Goal: Transaction & Acquisition: Purchase product/service

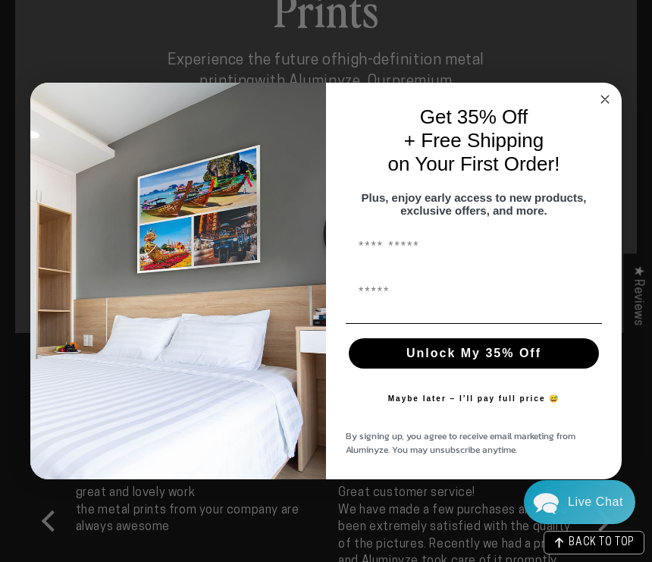
scroll to position [859, 0]
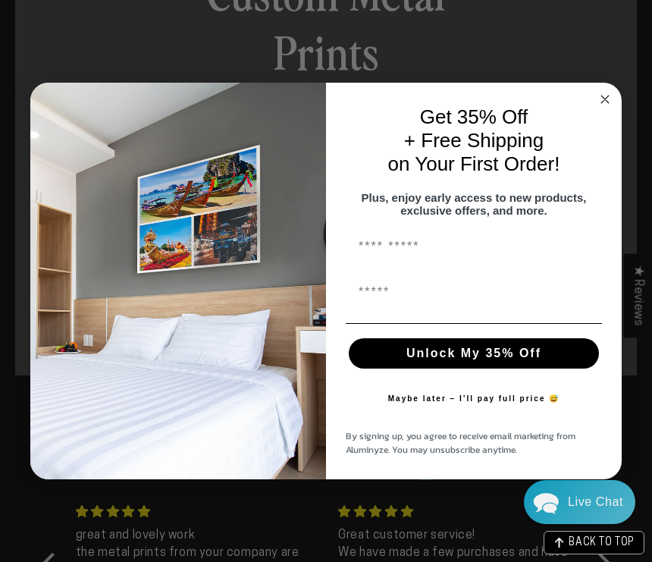
click at [604, 99] on icon "Close dialog" at bounding box center [606, 100] width 8 height 8
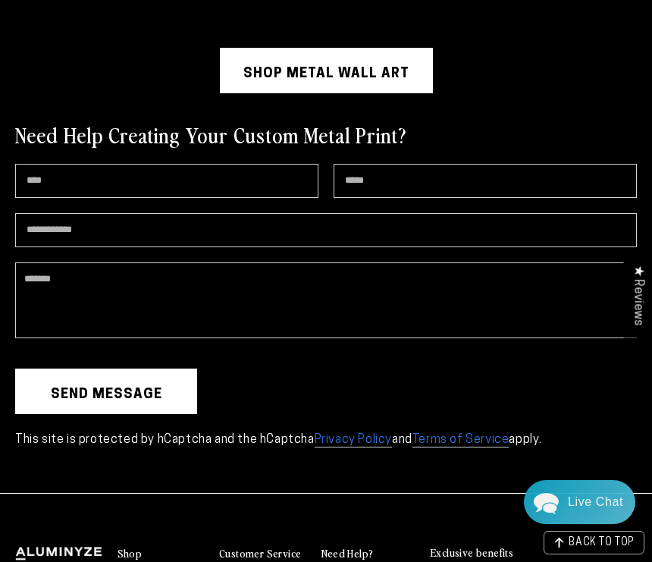
scroll to position [3624, 0]
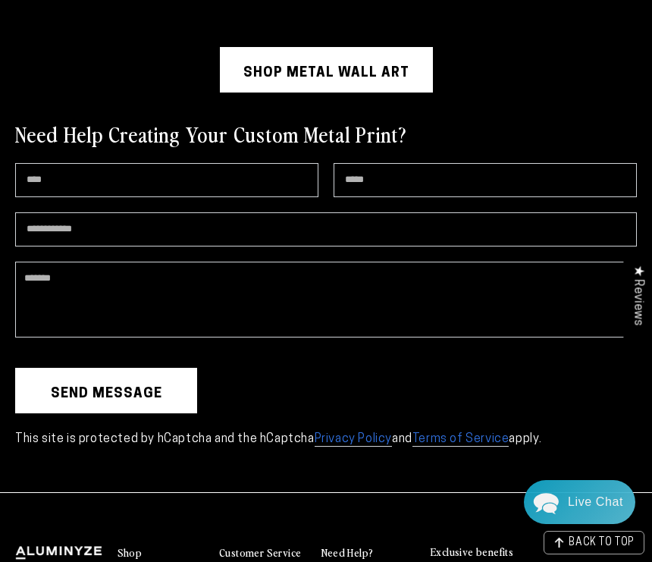
click at [375, 89] on link "Shop Metal Wall Art" at bounding box center [326, 70] width 213 height 46
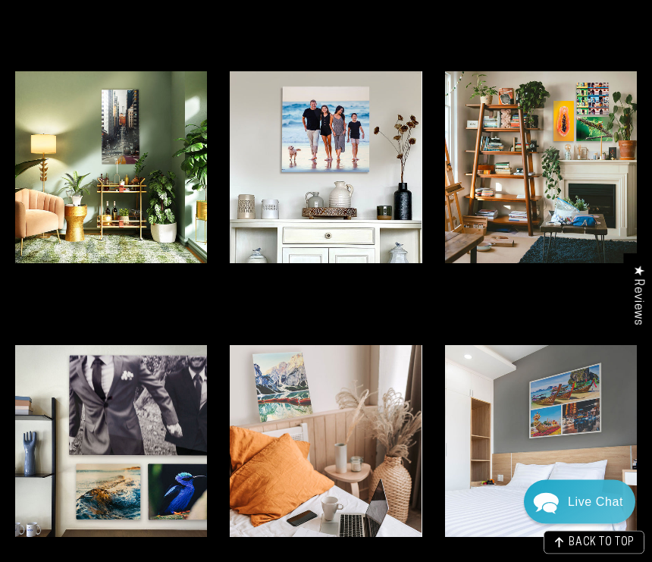
scroll to position [3064, 0]
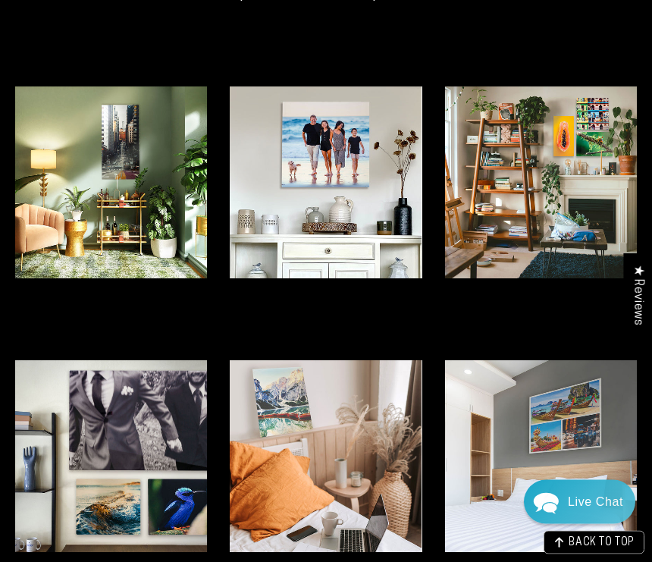
click at [563, 245] on img at bounding box center [541, 183] width 192 height 192
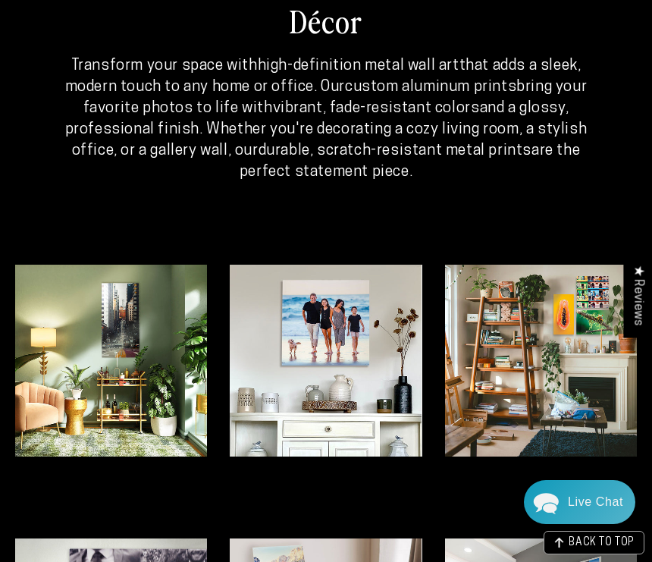
click at [573, 410] on img at bounding box center [541, 361] width 192 height 192
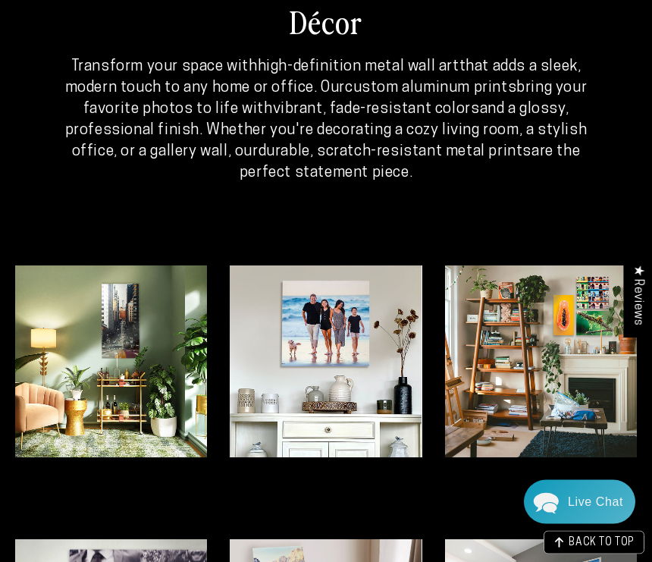
click at [572, 405] on img at bounding box center [541, 362] width 192 height 192
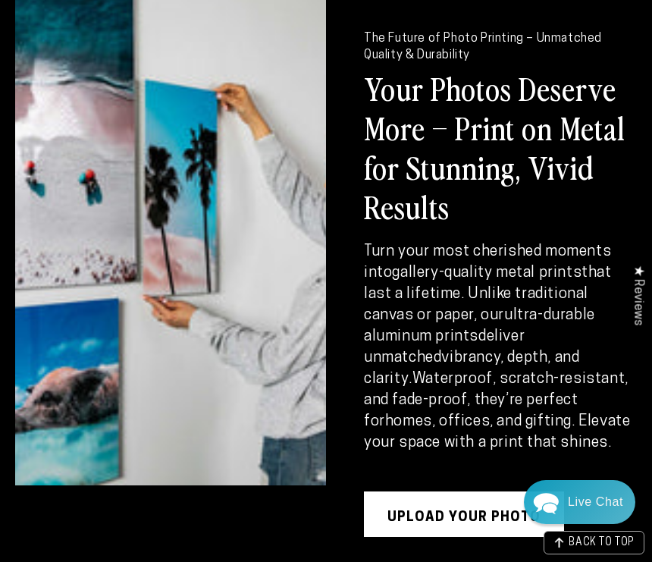
scroll to position [1600, 0]
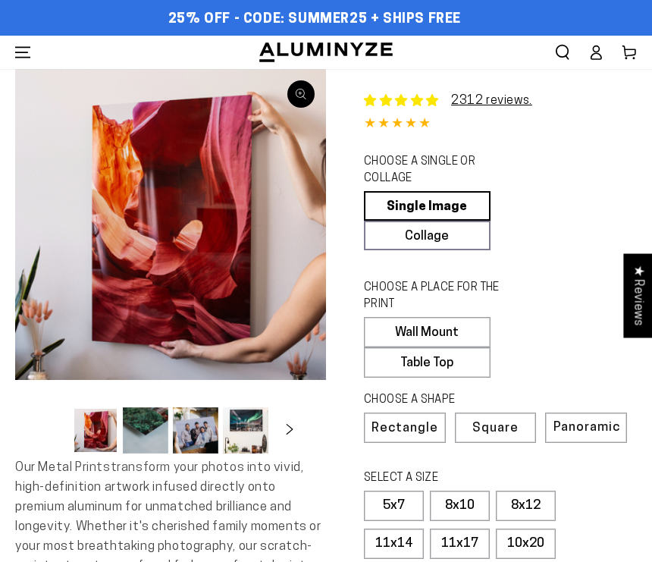
select select "**********"
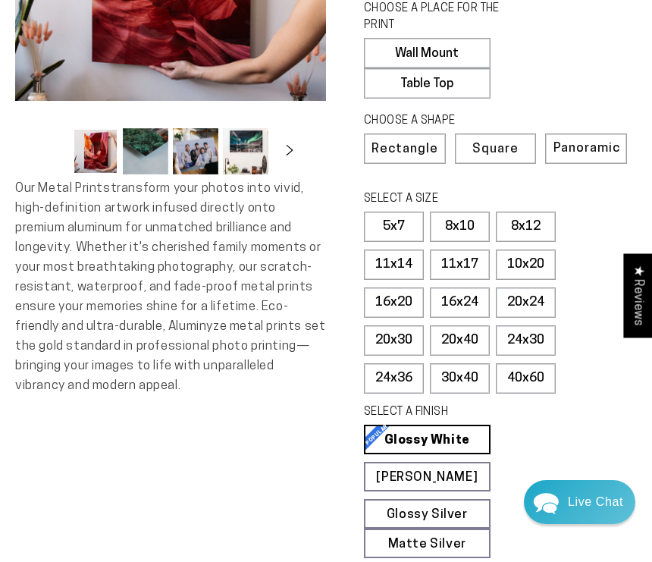
scroll to position [284, 0]
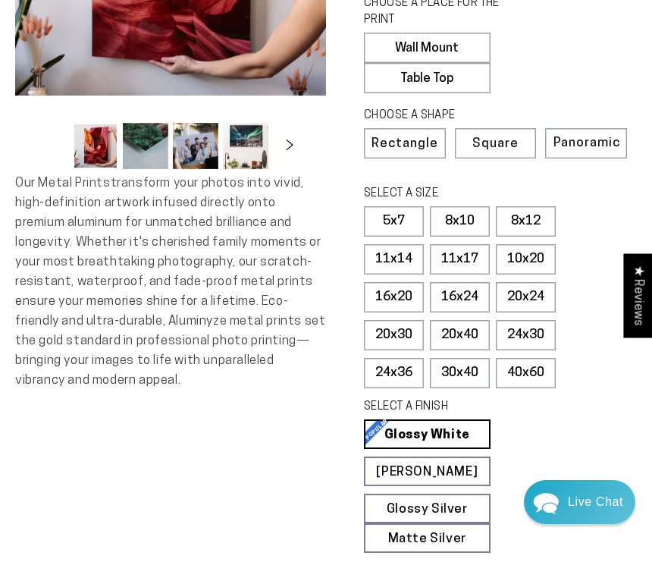
click at [543, 373] on label "40x60" at bounding box center [526, 373] width 60 height 30
click at [401, 147] on label "Rectangle" at bounding box center [405, 143] width 82 height 30
click at [544, 360] on label "40x60" at bounding box center [526, 373] width 60 height 30
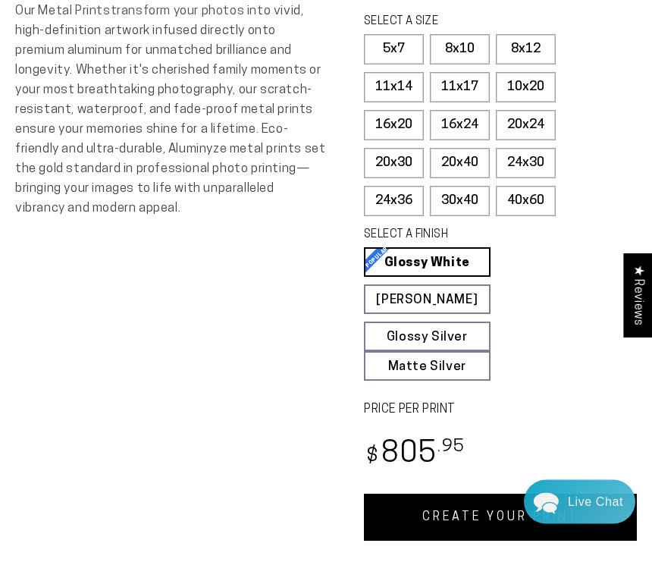
scroll to position [457, 0]
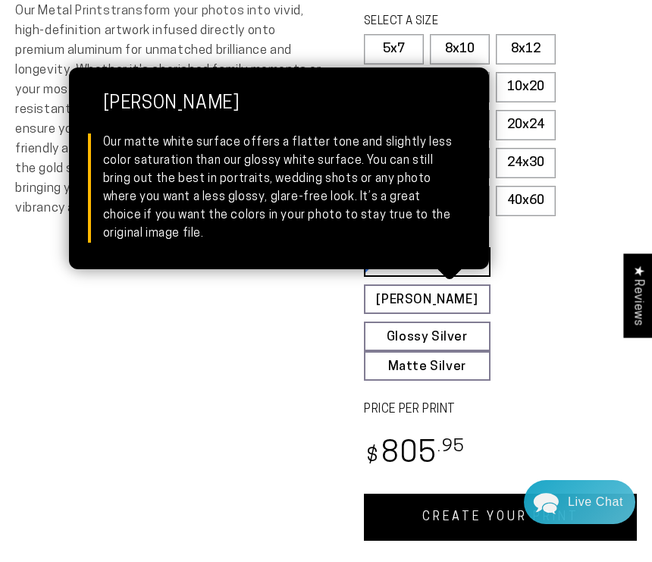
click at [463, 296] on link "Matte White Matte White Our matte white surface offers a flatter tone and sligh…" at bounding box center [427, 299] width 127 height 30
click at [423, 253] on link "Glossy White Glossy White Our bright white glossy surface increases color satur…" at bounding box center [427, 262] width 127 height 30
click at [467, 300] on link "Matte White Matte White Our matte white surface offers a flatter tone and sligh…" at bounding box center [427, 299] width 127 height 30
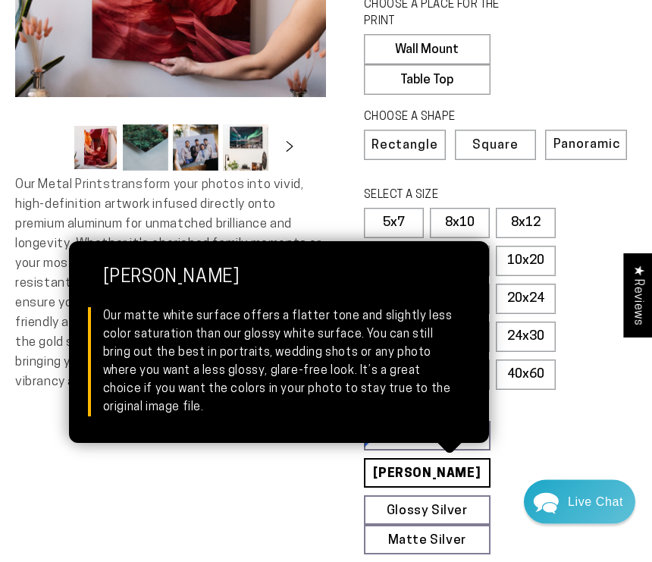
scroll to position [281, 0]
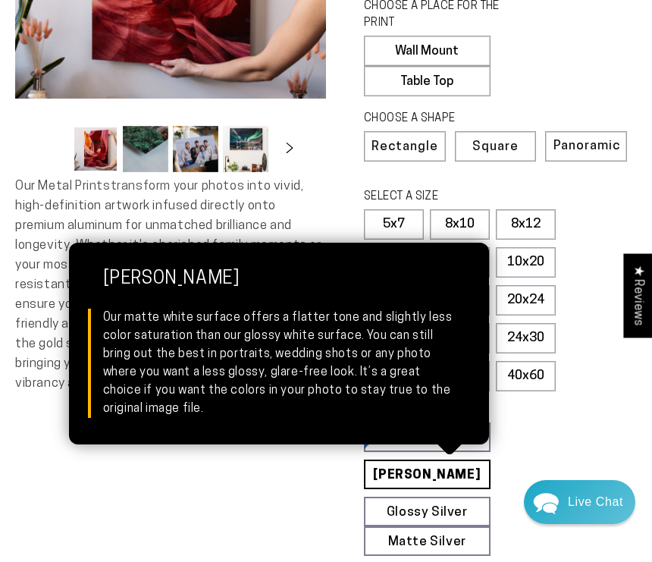
click at [541, 416] on div "SELECT A FINISH Learn more" at bounding box center [495, 412] width 263 height 20
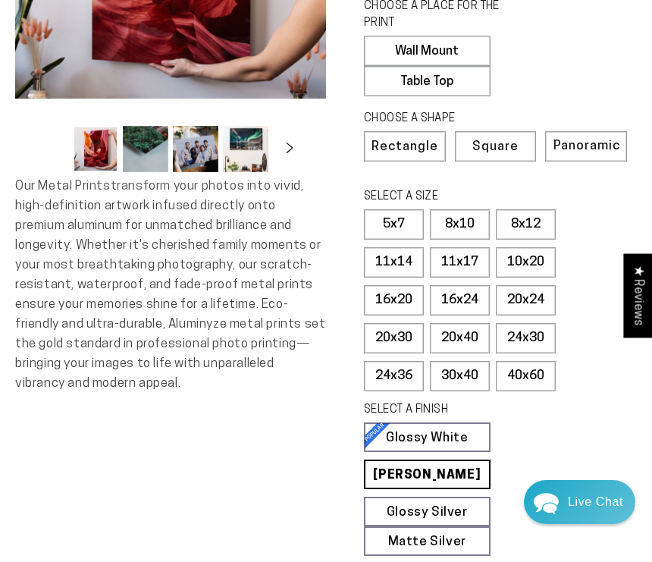
click at [454, 435] on link "Glossy White Glossy White Our bright white glossy surface increases color satur…" at bounding box center [427, 438] width 127 height 30
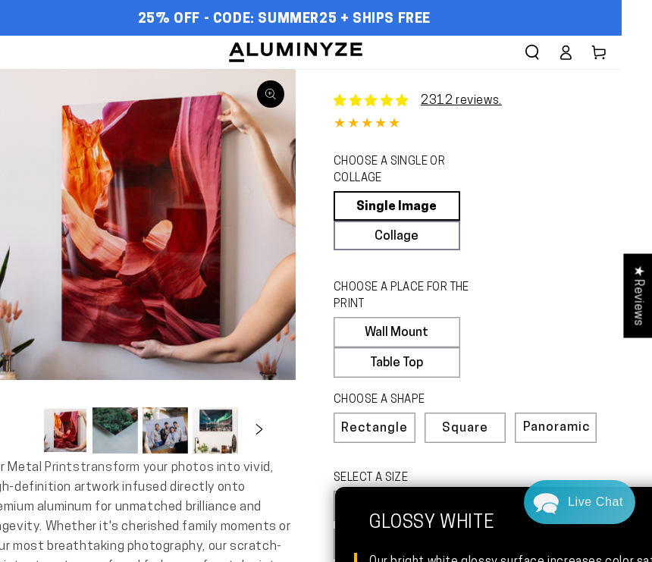
scroll to position [0, 0]
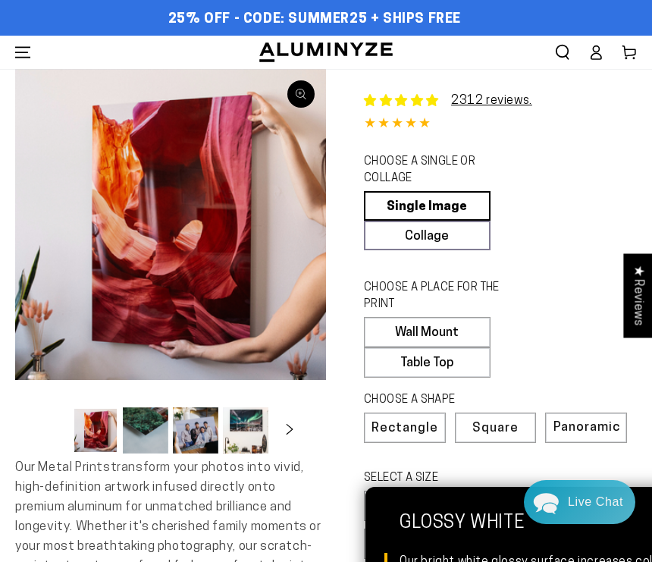
click at [457, 331] on label "Wall Mount" at bounding box center [427, 332] width 127 height 30
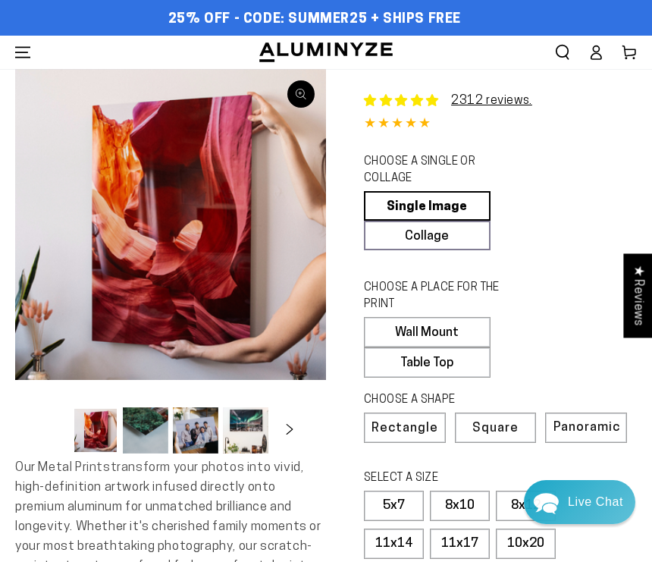
click at [453, 332] on label "Wall Mount" at bounding box center [427, 332] width 127 height 30
click at [454, 323] on label "Wall Mount" at bounding box center [427, 332] width 127 height 30
click at [451, 336] on label "Wall Mount" at bounding box center [427, 332] width 127 height 30
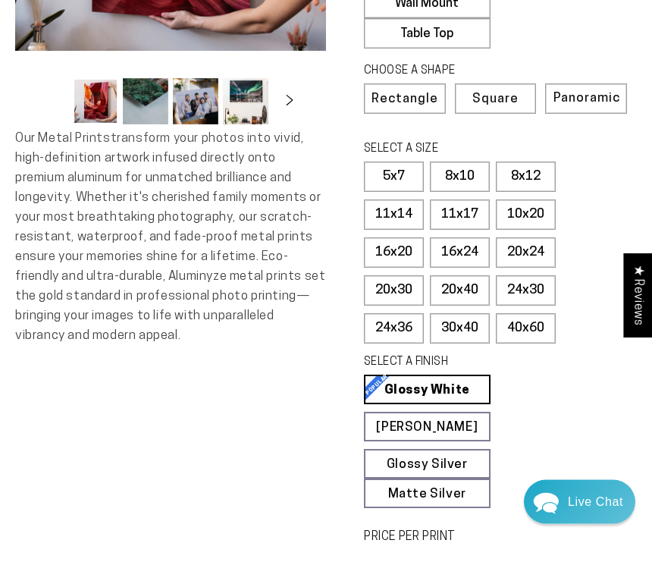
scroll to position [315, 0]
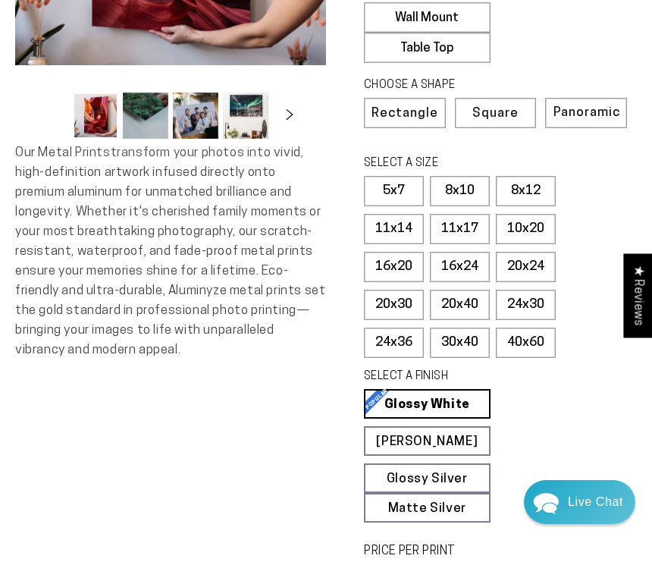
click at [537, 338] on label "40x60" at bounding box center [526, 343] width 60 height 30
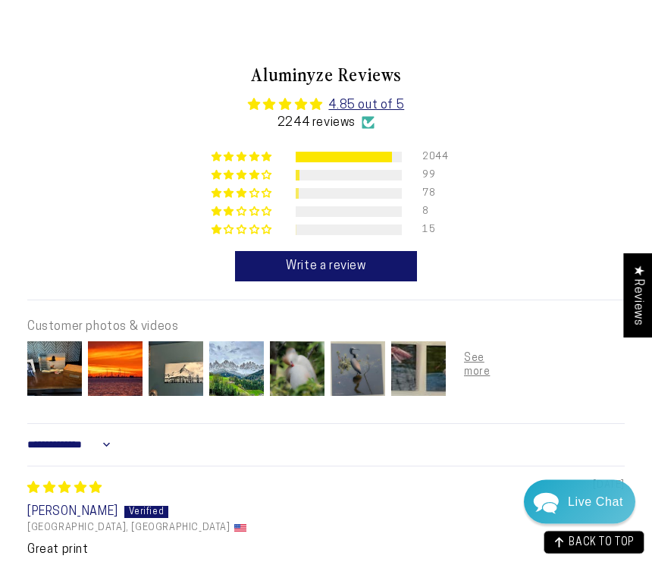
scroll to position [1009, 0]
click at [410, 366] on img at bounding box center [418, 368] width 61 height 61
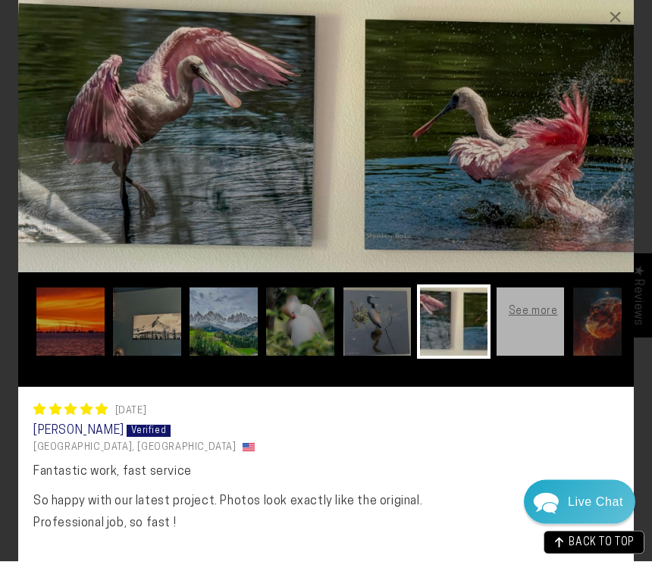
scroll to position [1302, 0]
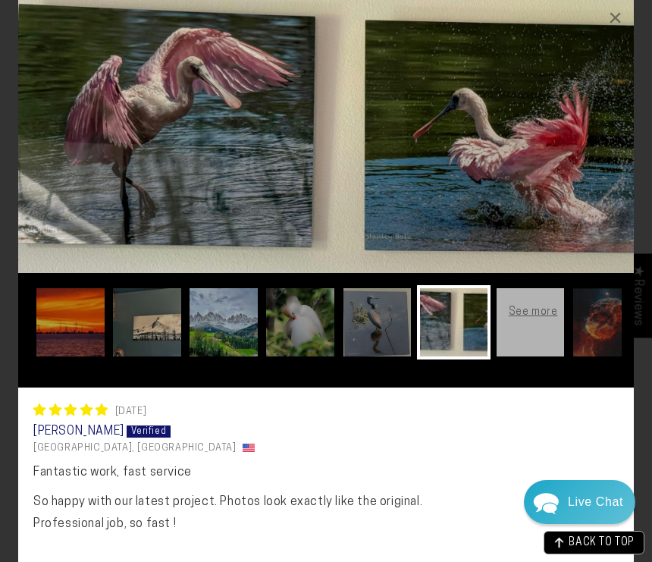
click at [532, 407] on div "06/02/2025" at bounding box center [326, 411] width 586 height 16
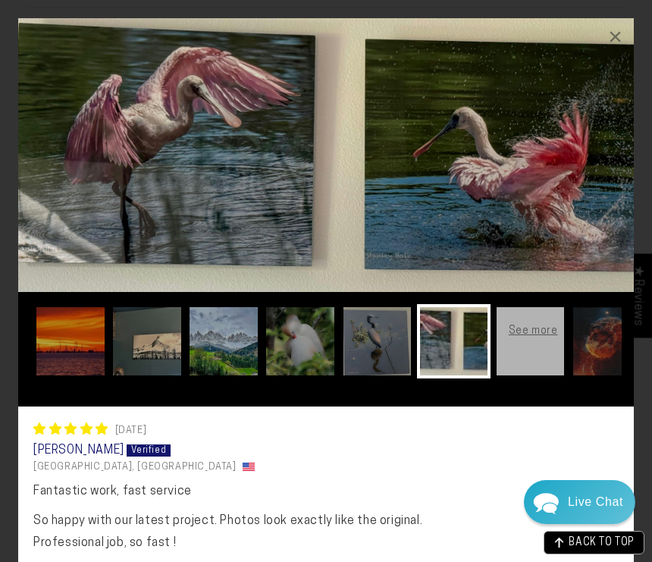
scroll to position [0, 0]
click at [611, 43] on div "×" at bounding box center [616, 36] width 36 height 36
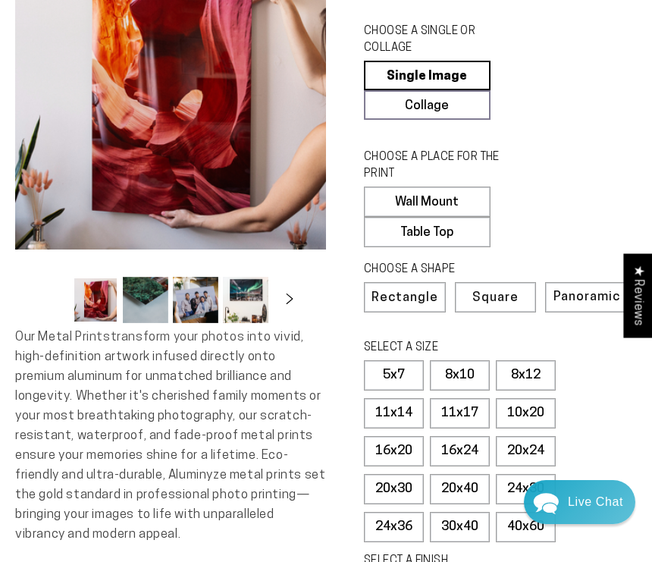
scroll to position [129, 0]
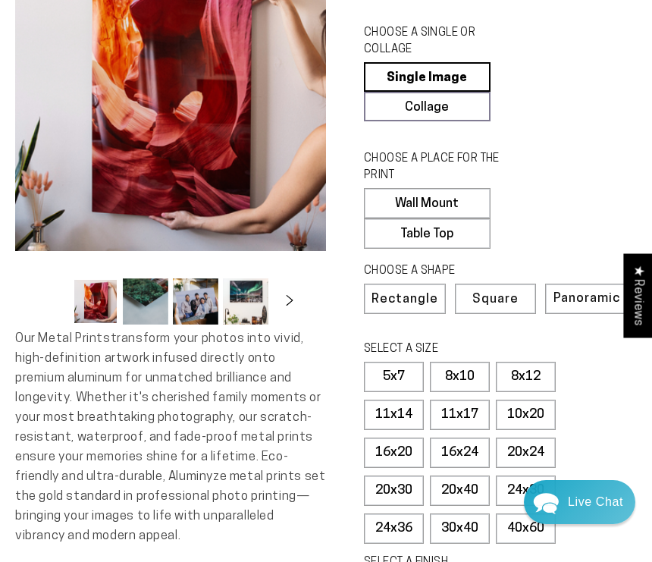
click at [203, 305] on button "Load image 3 in gallery view" at bounding box center [196, 301] width 46 height 46
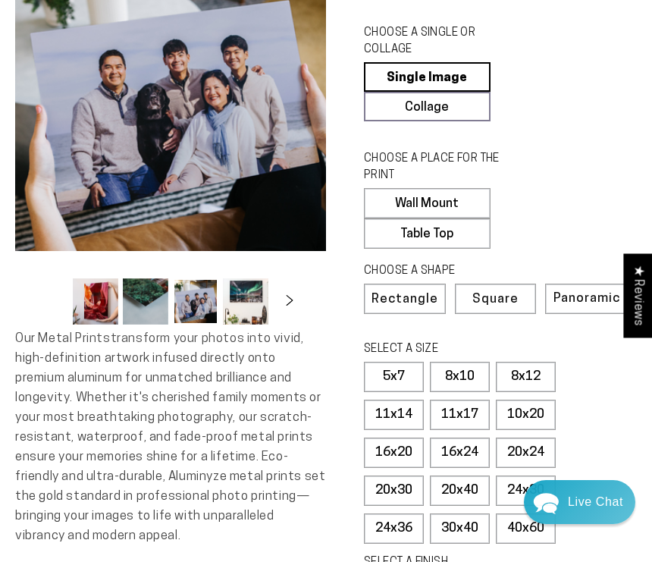
click at [253, 305] on button "Load image 4 in gallery view" at bounding box center [246, 301] width 46 height 46
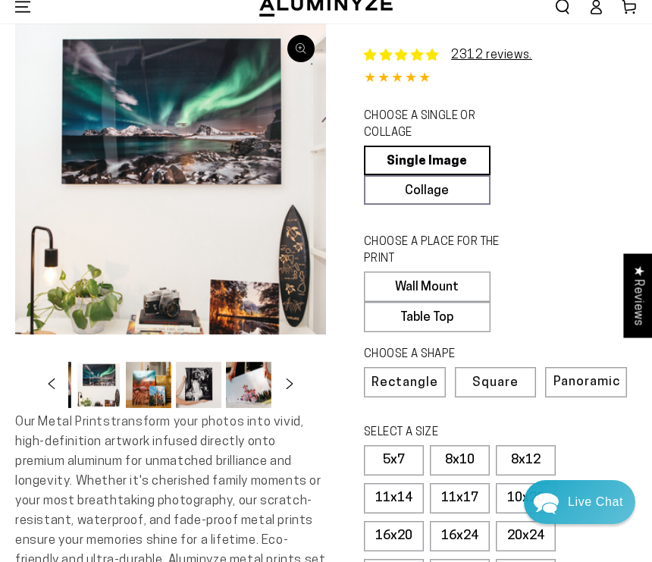
scroll to position [45, 0]
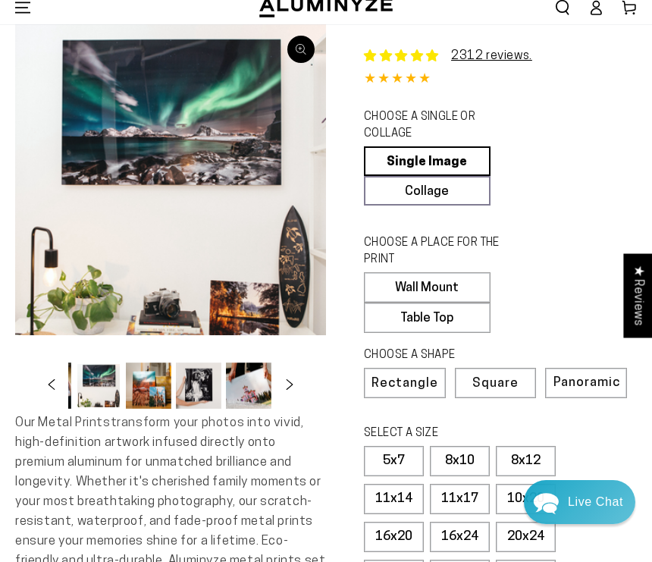
click at [107, 381] on button "Load image 4 in gallery view" at bounding box center [99, 386] width 46 height 46
click at [106, 392] on button "Load image 4 in gallery view" at bounding box center [99, 386] width 46 height 46
click at [249, 382] on button "Load image 7 in gallery view" at bounding box center [249, 386] width 46 height 46
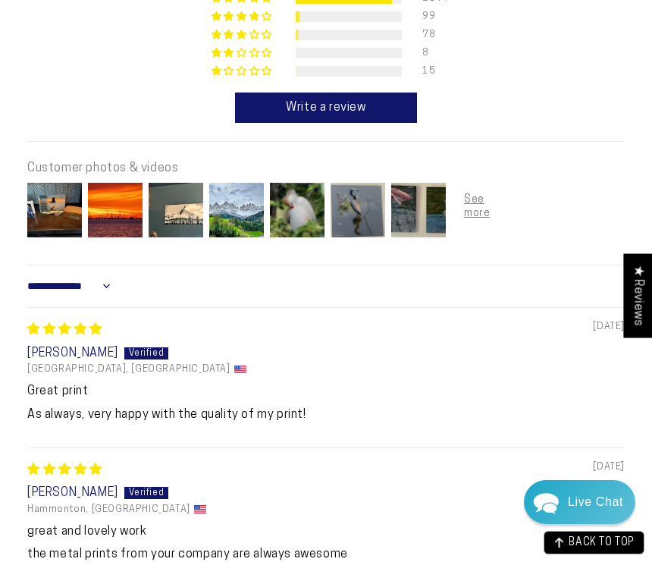
scroll to position [1164, 0]
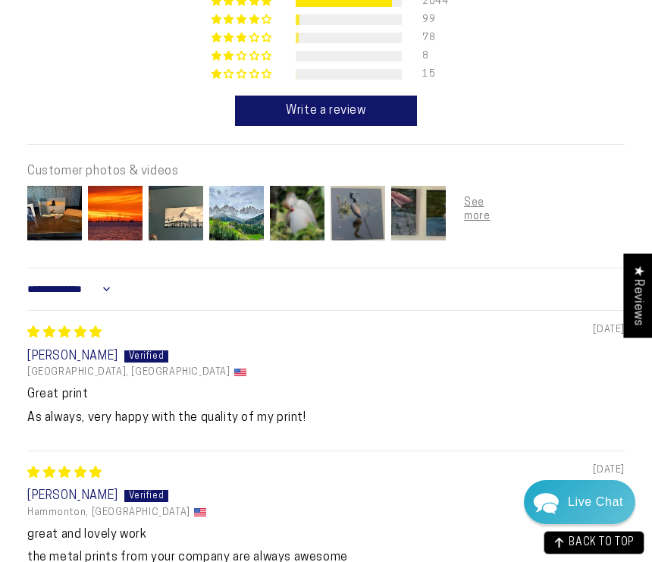
click at [309, 194] on img at bounding box center [297, 213] width 61 height 61
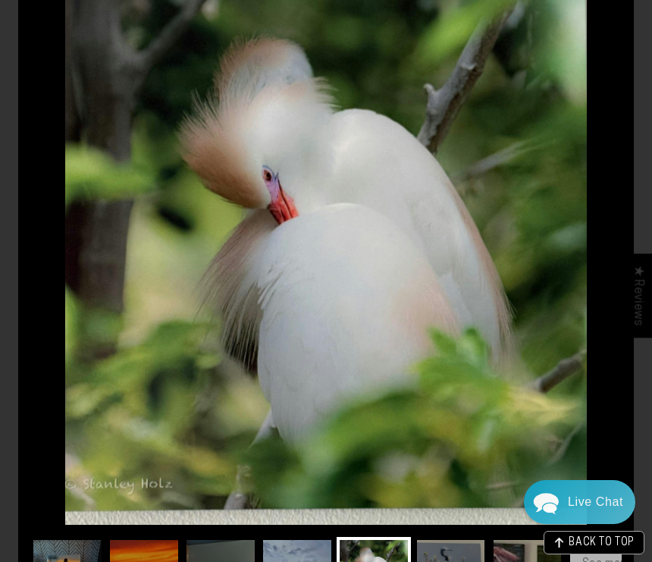
scroll to position [54, 0]
